Goal: Task Accomplishment & Management: Use online tool/utility

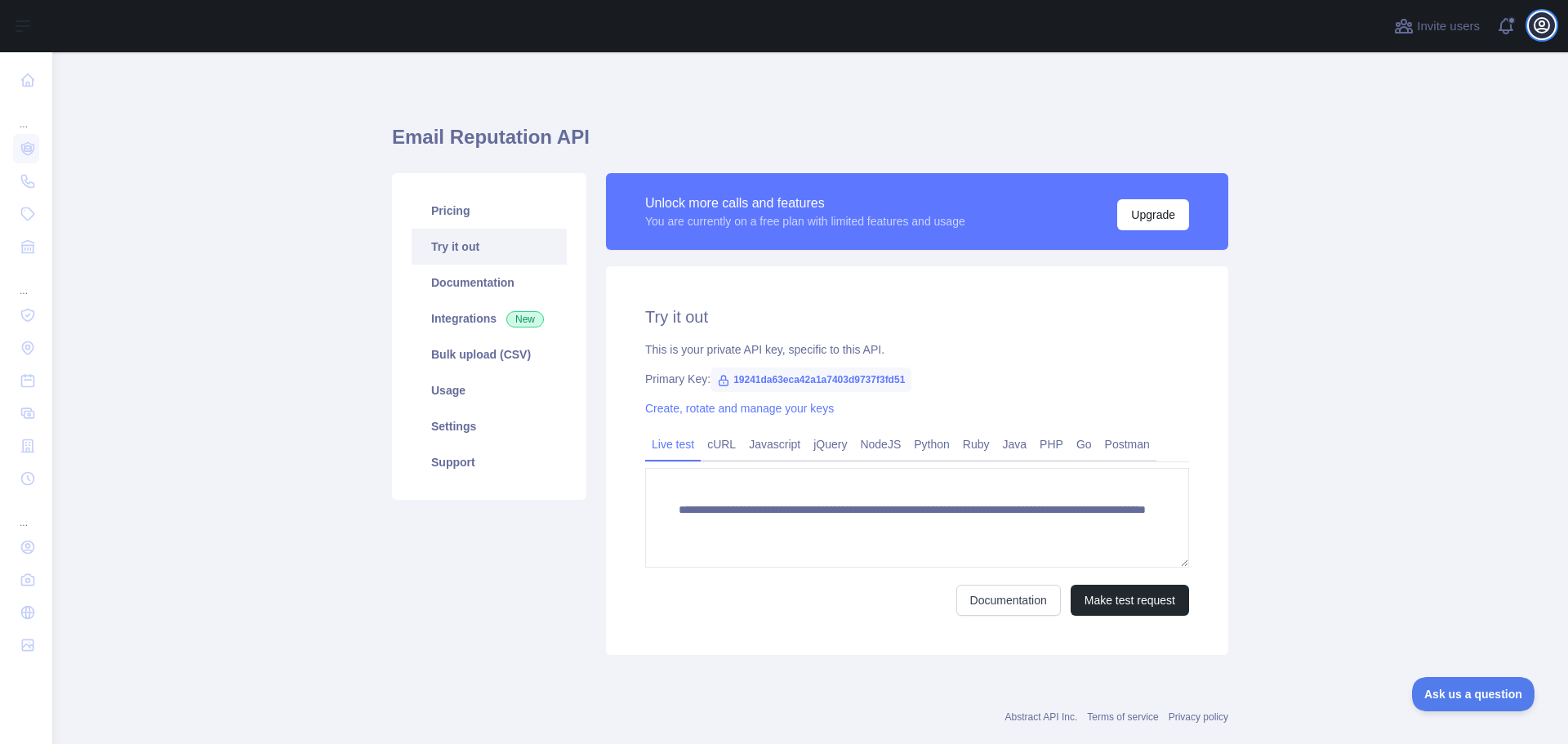
click at [1537, 35] on icon "button" at bounding box center [1541, 25] width 19 height 19
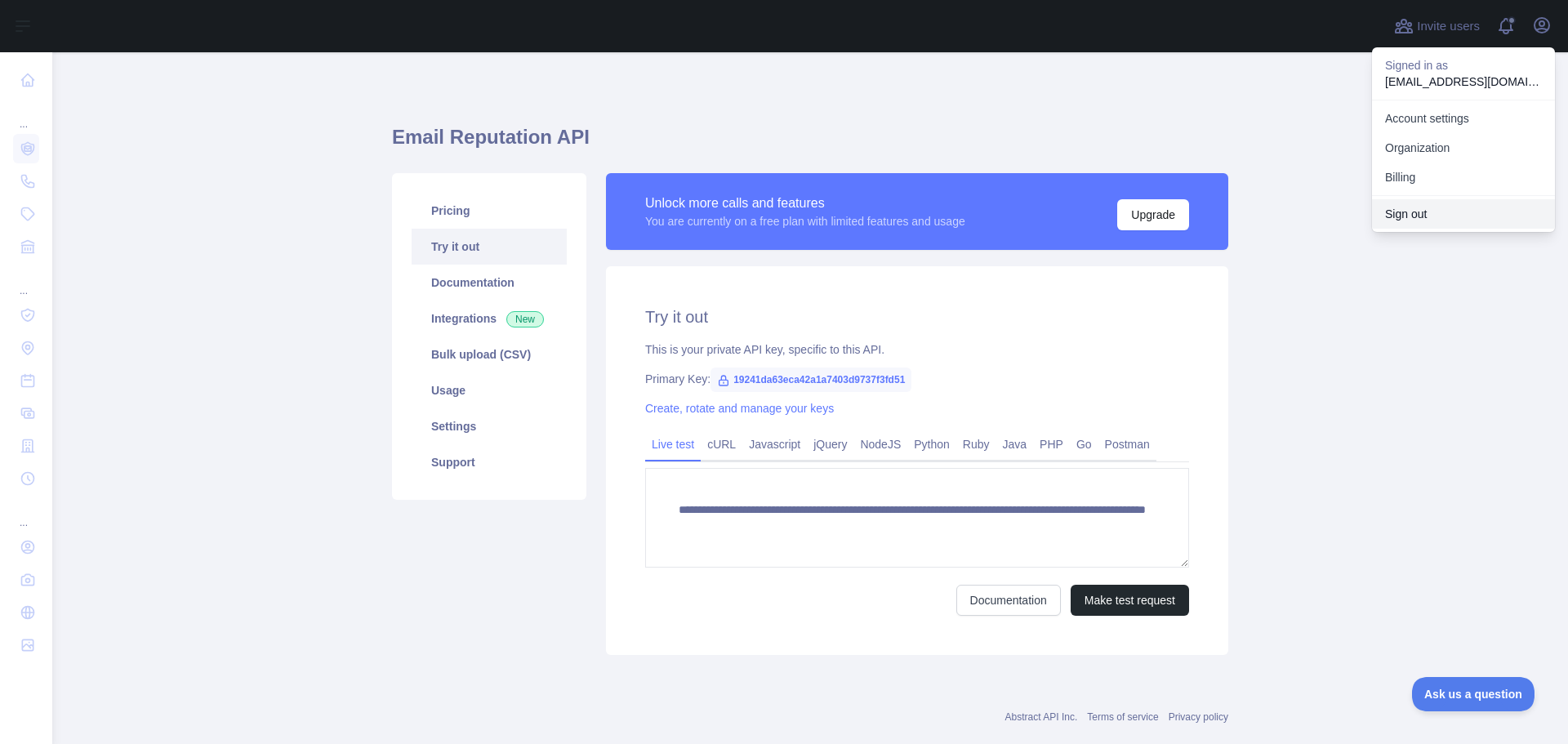
click at [1406, 206] on button "Sign out" at bounding box center [1463, 213] width 183 height 30
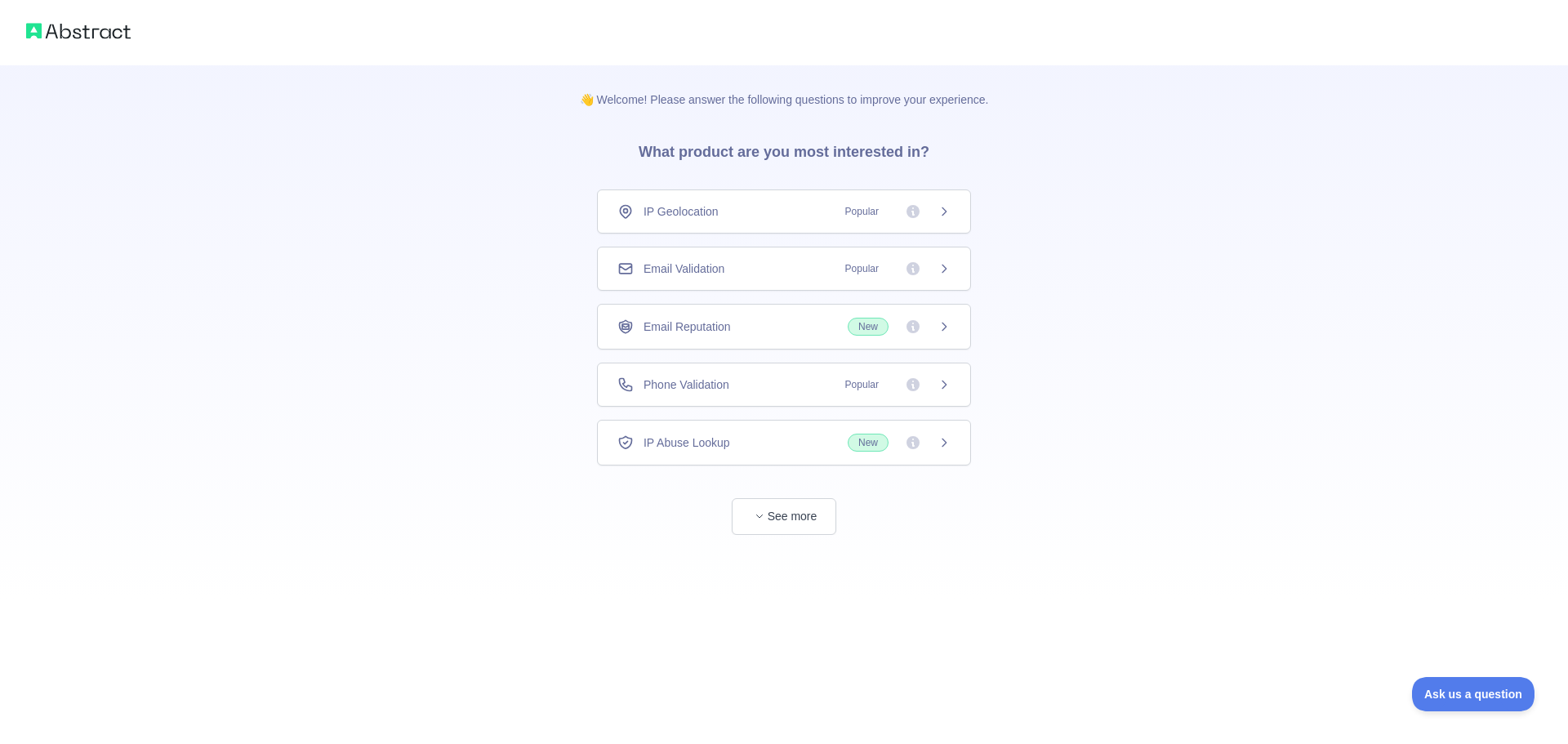
click at [753, 270] on div "Email Validation Popular" at bounding box center [784, 268] width 333 height 16
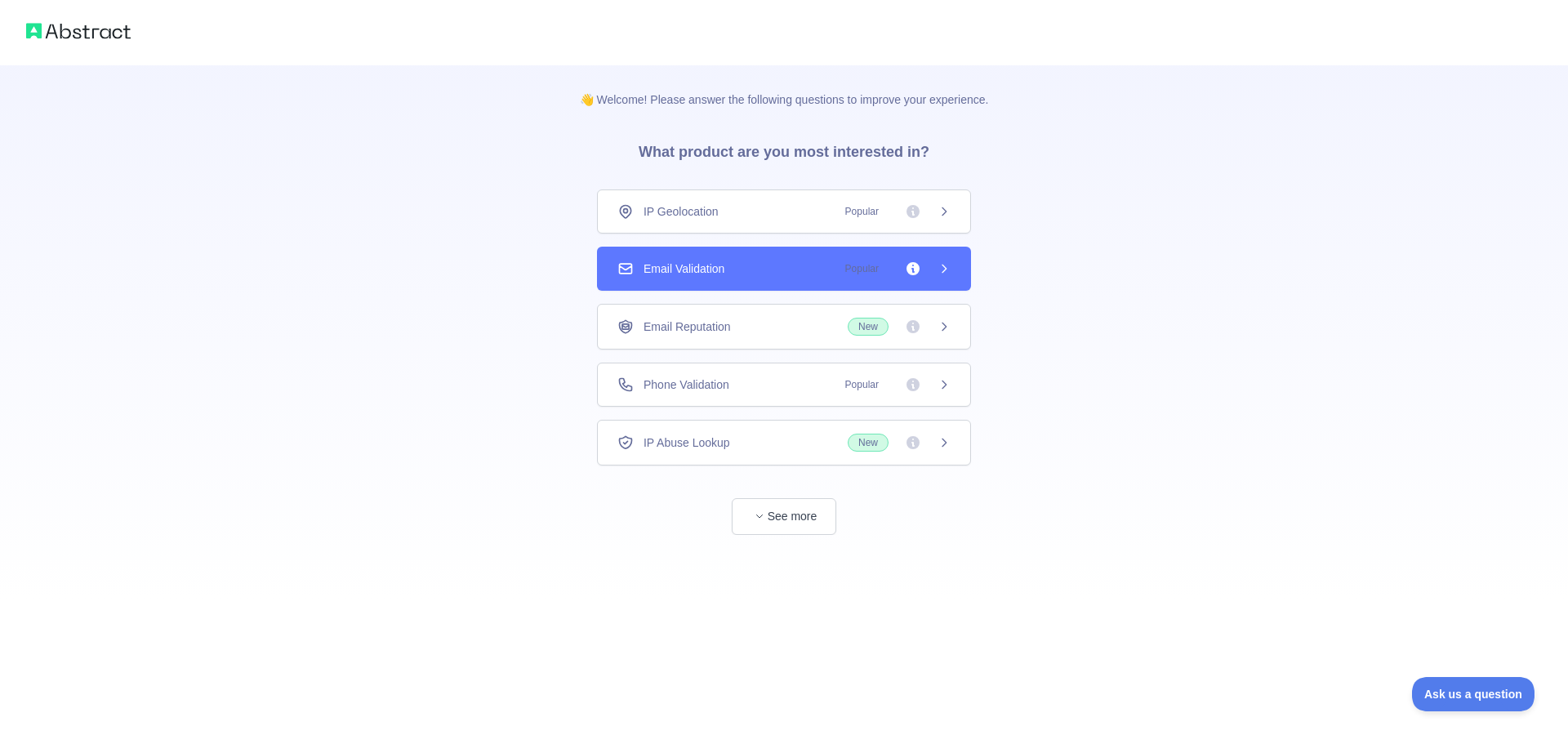
click at [750, 276] on div "Email Validation Popular" at bounding box center [784, 268] width 333 height 16
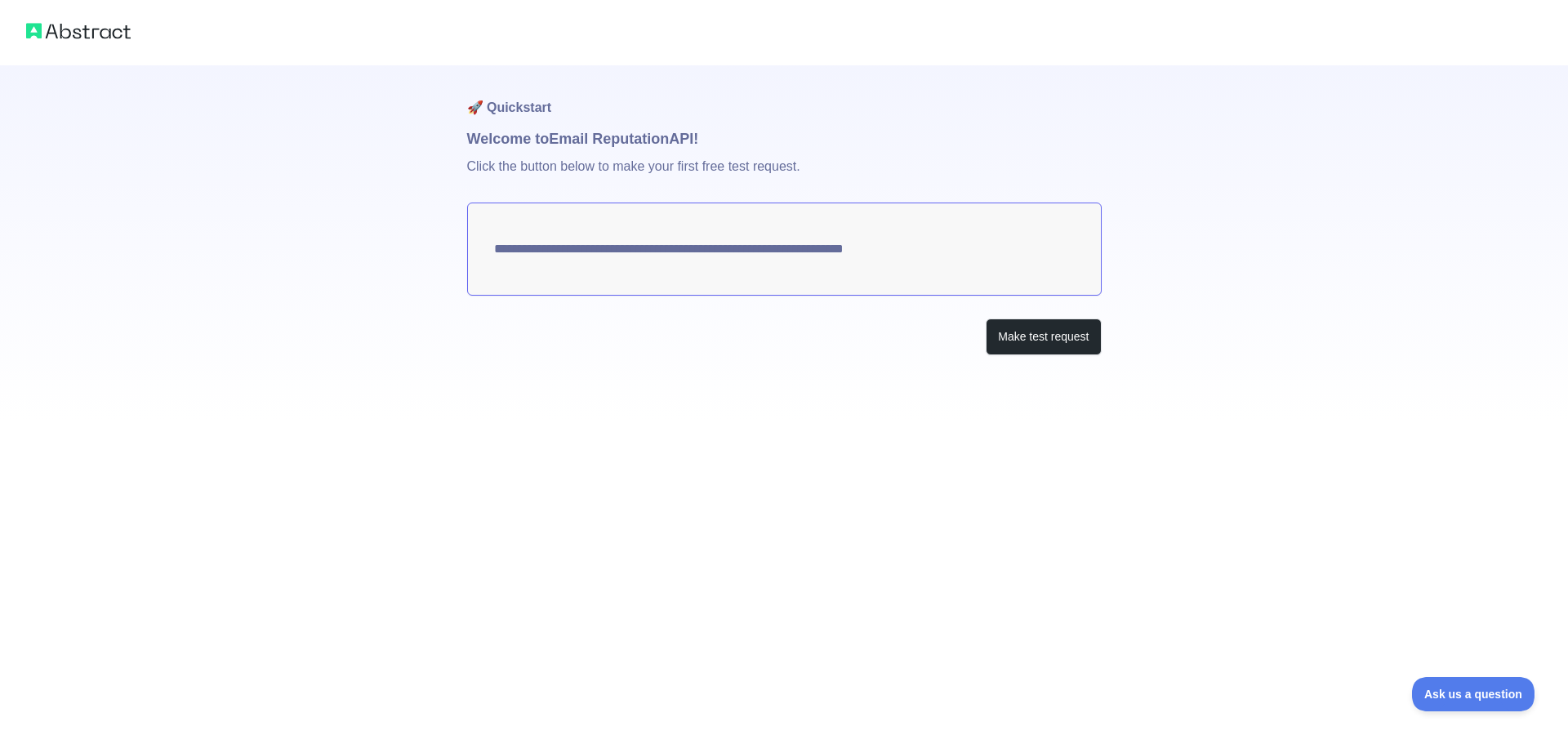
click at [1037, 360] on div "**********" at bounding box center [784, 243] width 635 height 355
click at [1038, 338] on button "Make test request" at bounding box center [1043, 336] width 115 height 36
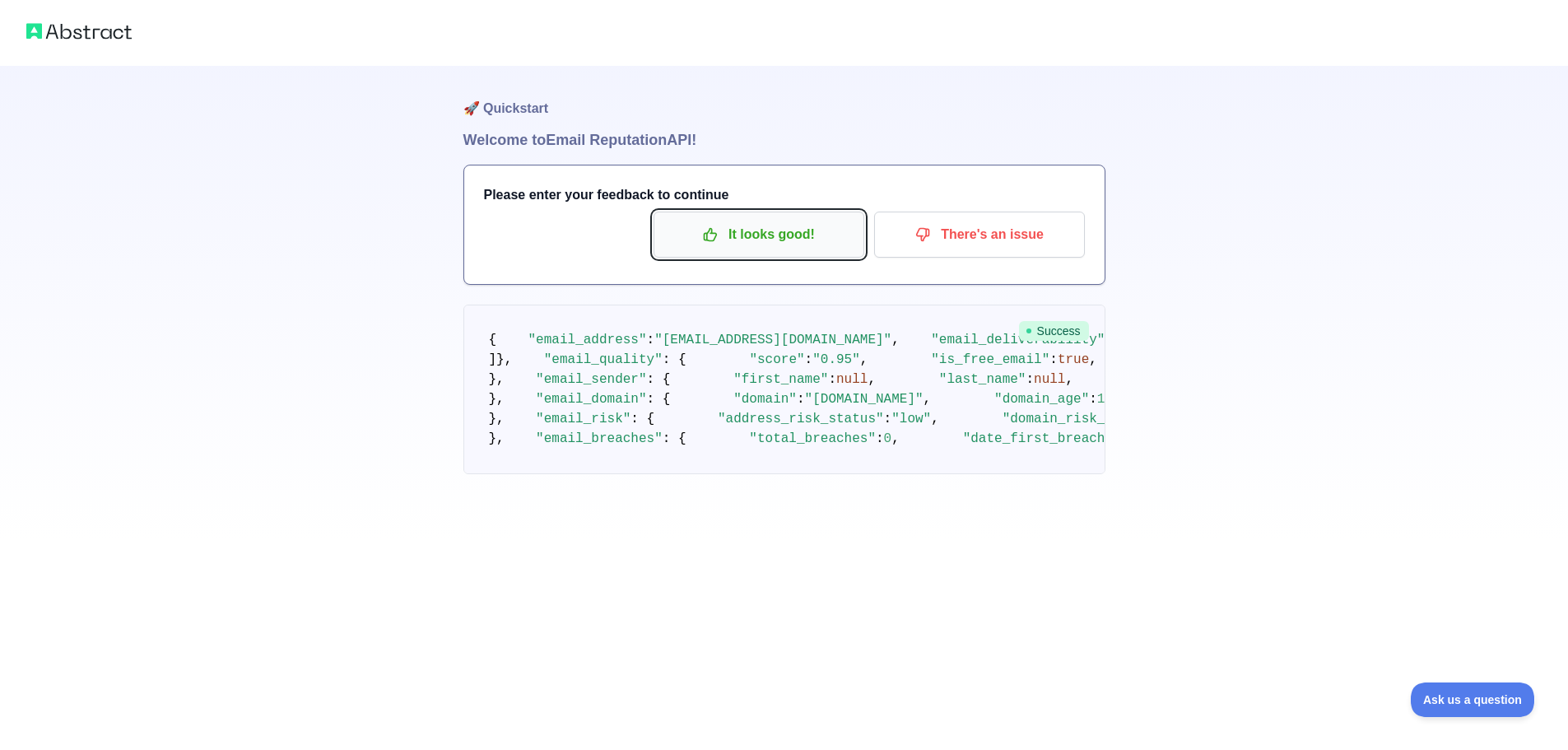
click at [766, 249] on button "It looks good!" at bounding box center [758, 235] width 211 height 46
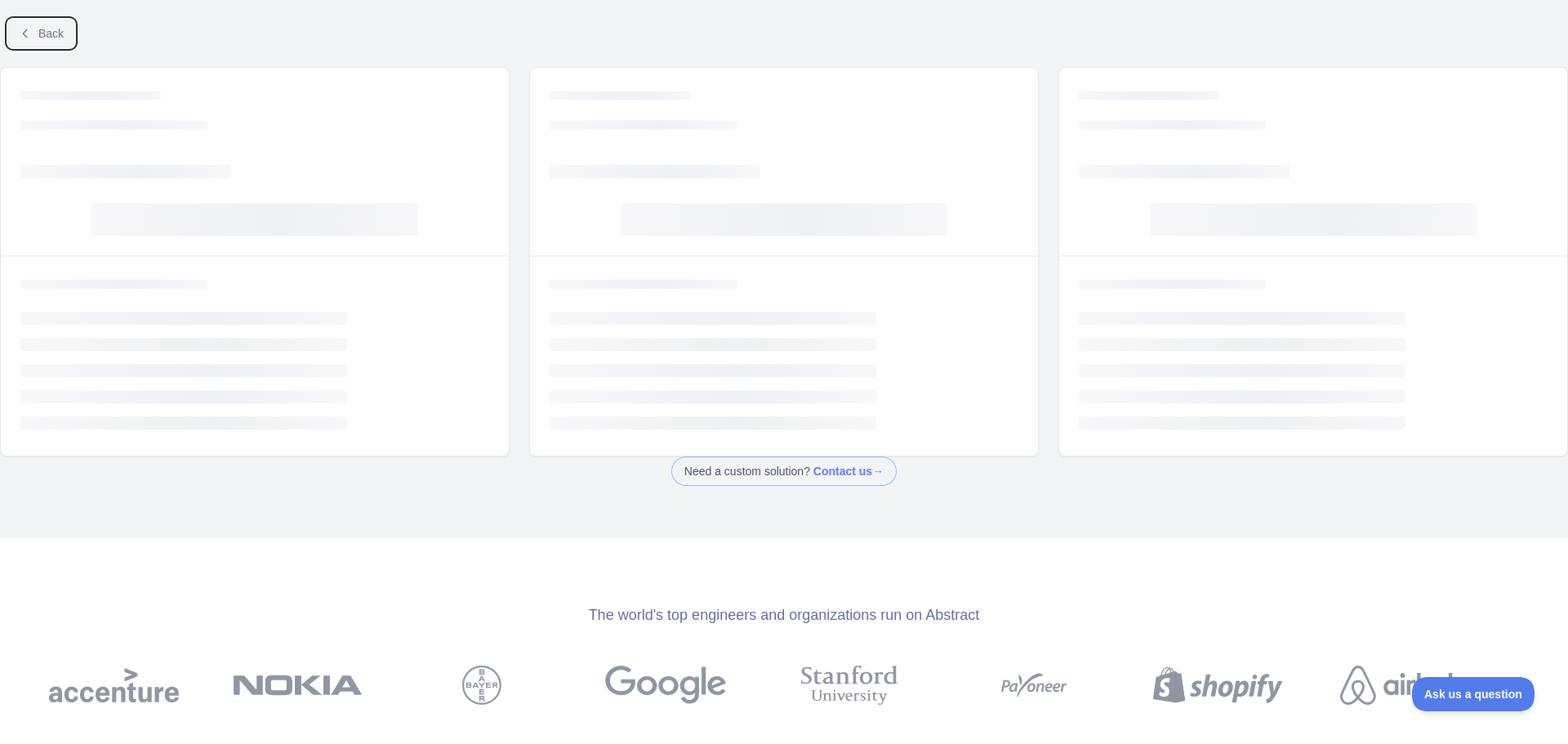
click at [39, 35] on span "Back" at bounding box center [51, 33] width 25 height 13
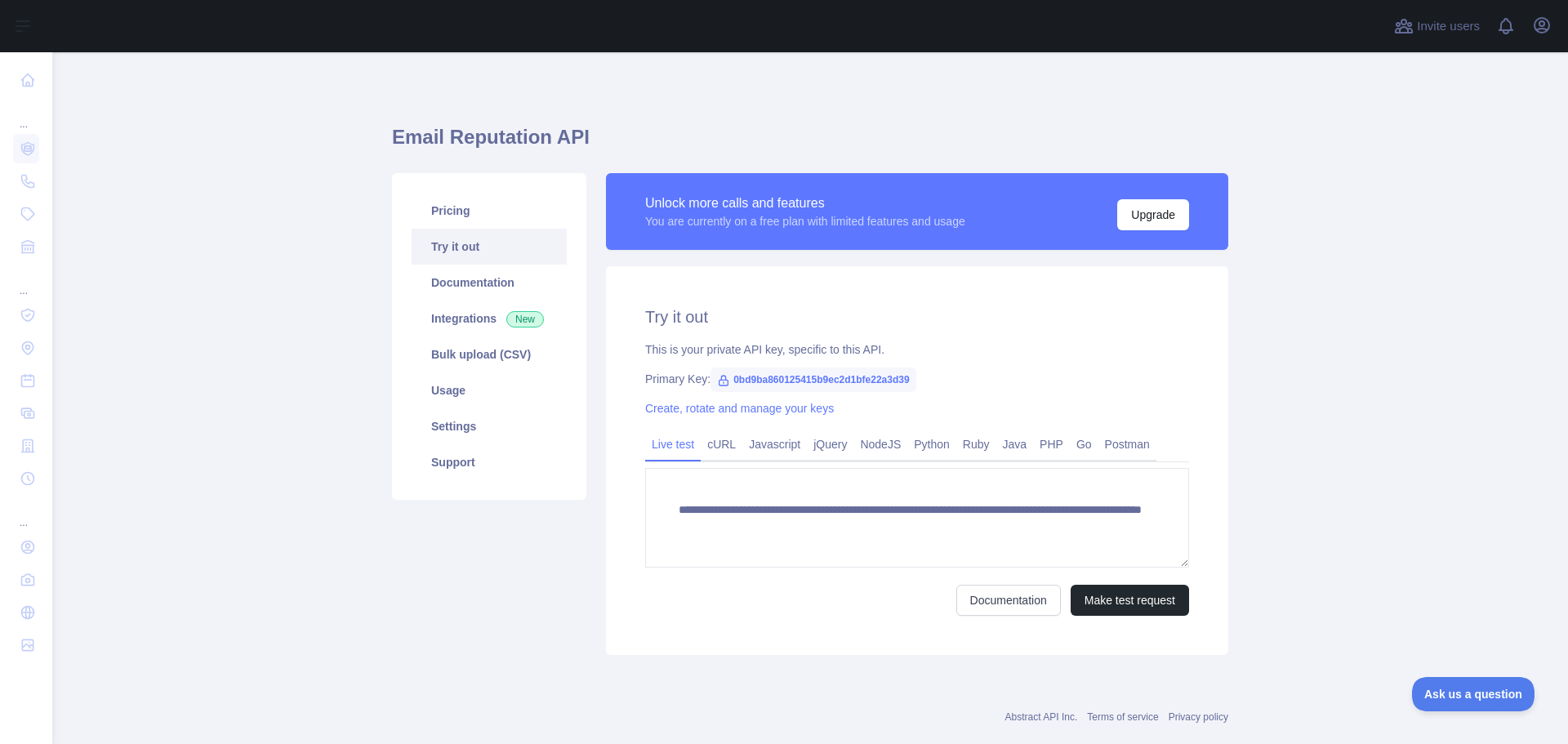
click at [752, 379] on span "0bd9ba860125415b9ec2d1bfe22a3d39" at bounding box center [813, 379] width 205 height 25
copy span "0bd9ba860125415b9ec2d1bfe22a3d39"
